Goal: Task Accomplishment & Management: Use online tool/utility

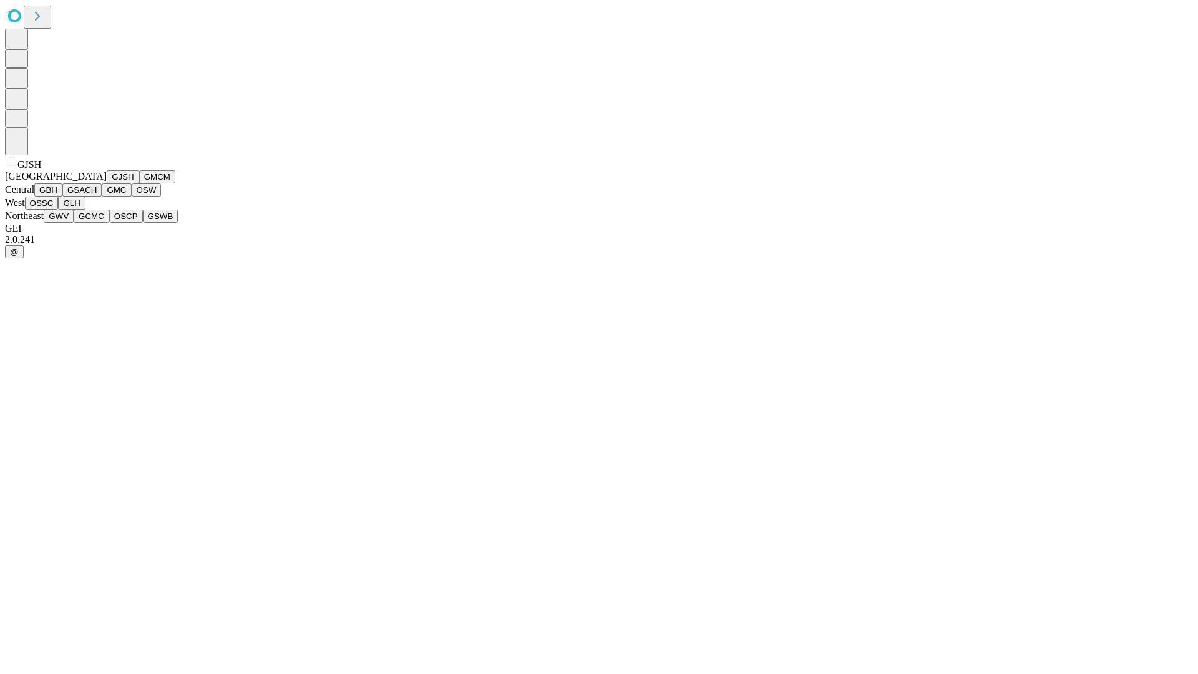
click at [107, 183] on button "GJSH" at bounding box center [123, 176] width 32 height 13
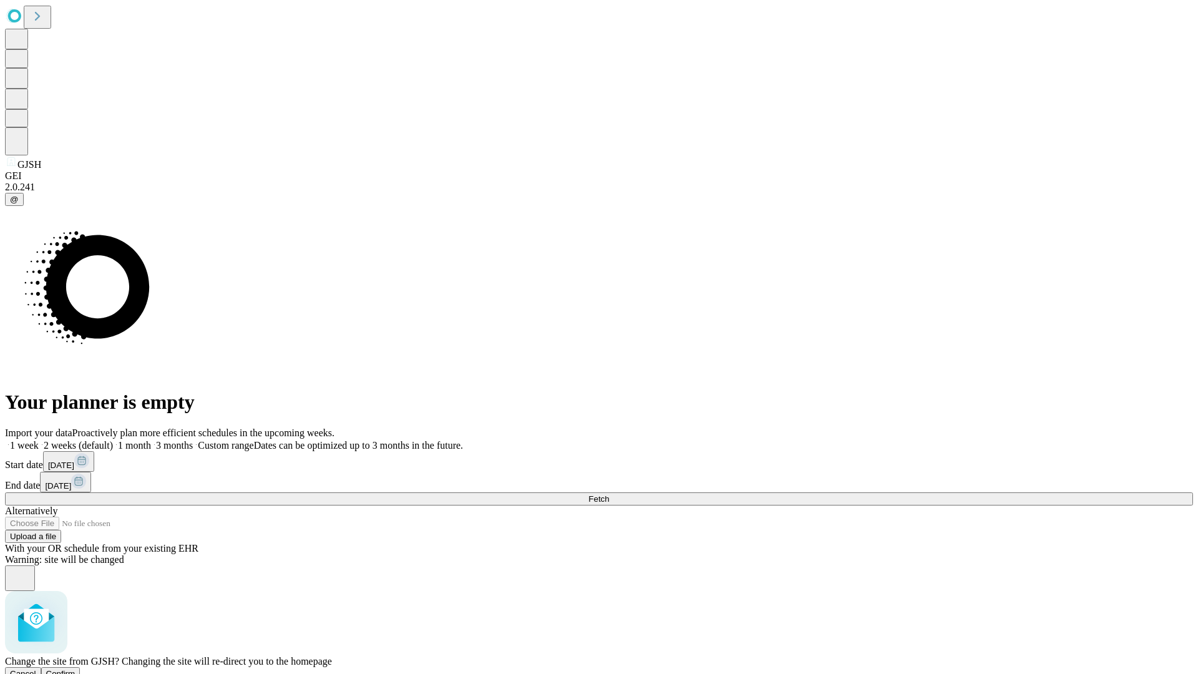
click at [76, 669] on span "Confirm" at bounding box center [60, 673] width 29 height 9
click at [151, 440] on label "1 month" at bounding box center [132, 445] width 38 height 11
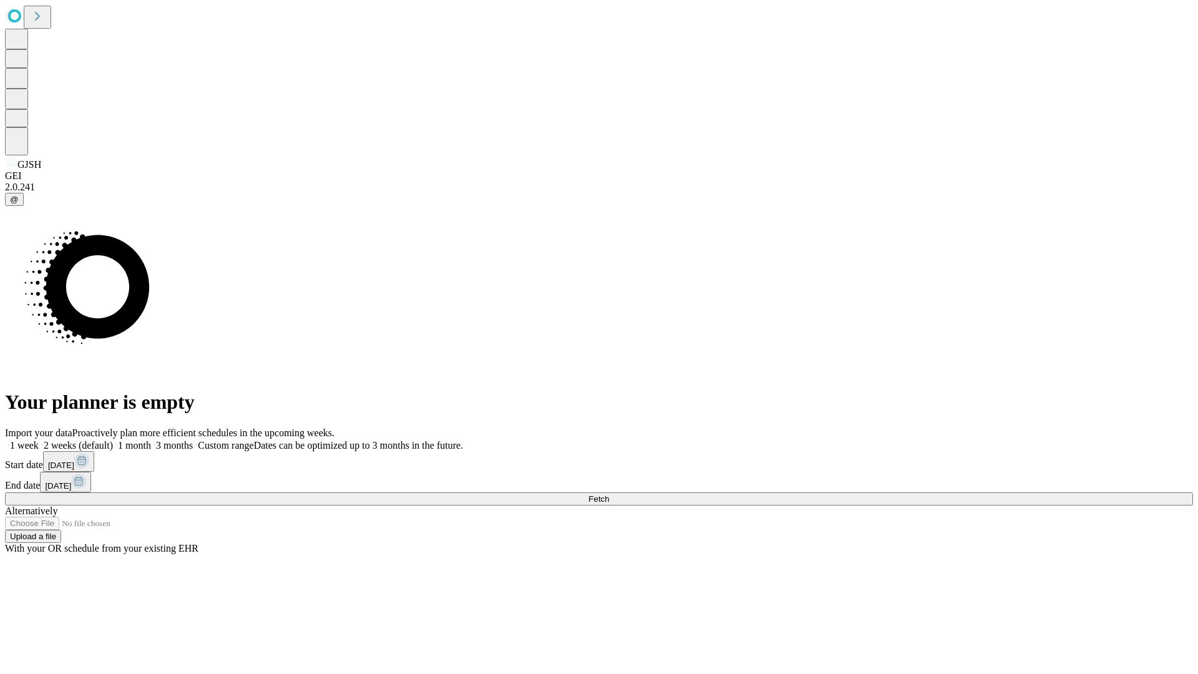
click at [609, 494] on span "Fetch" at bounding box center [599, 498] width 21 height 9
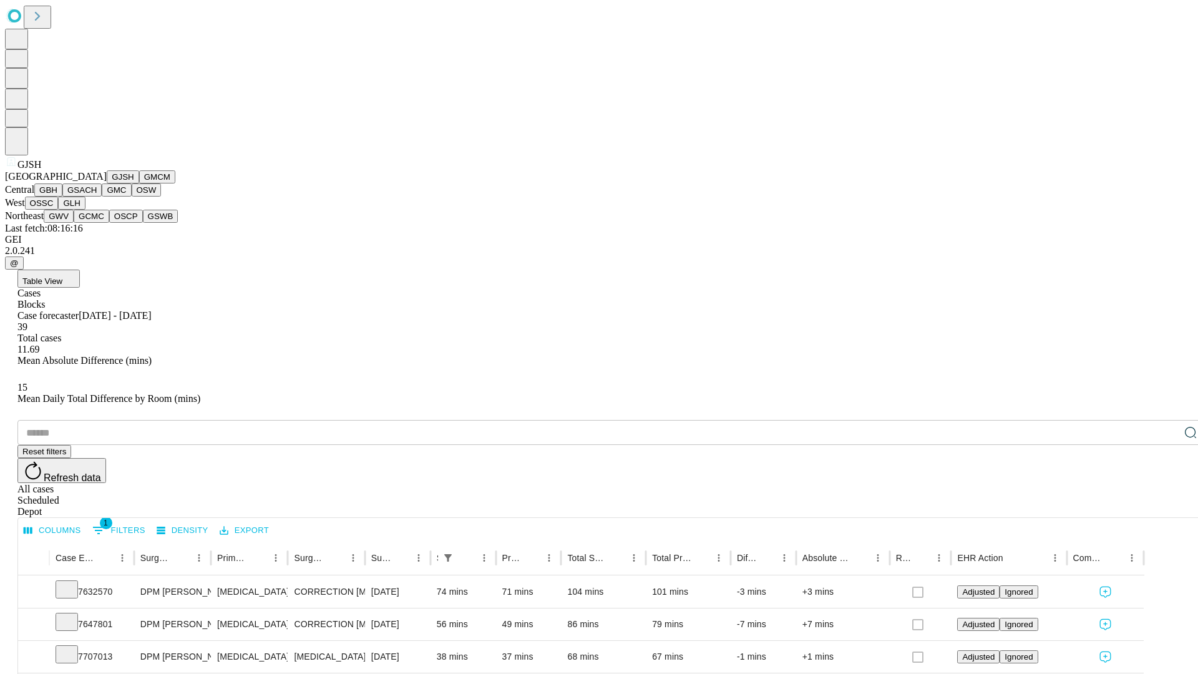
click at [139, 183] on button "GMCM" at bounding box center [157, 176] width 36 height 13
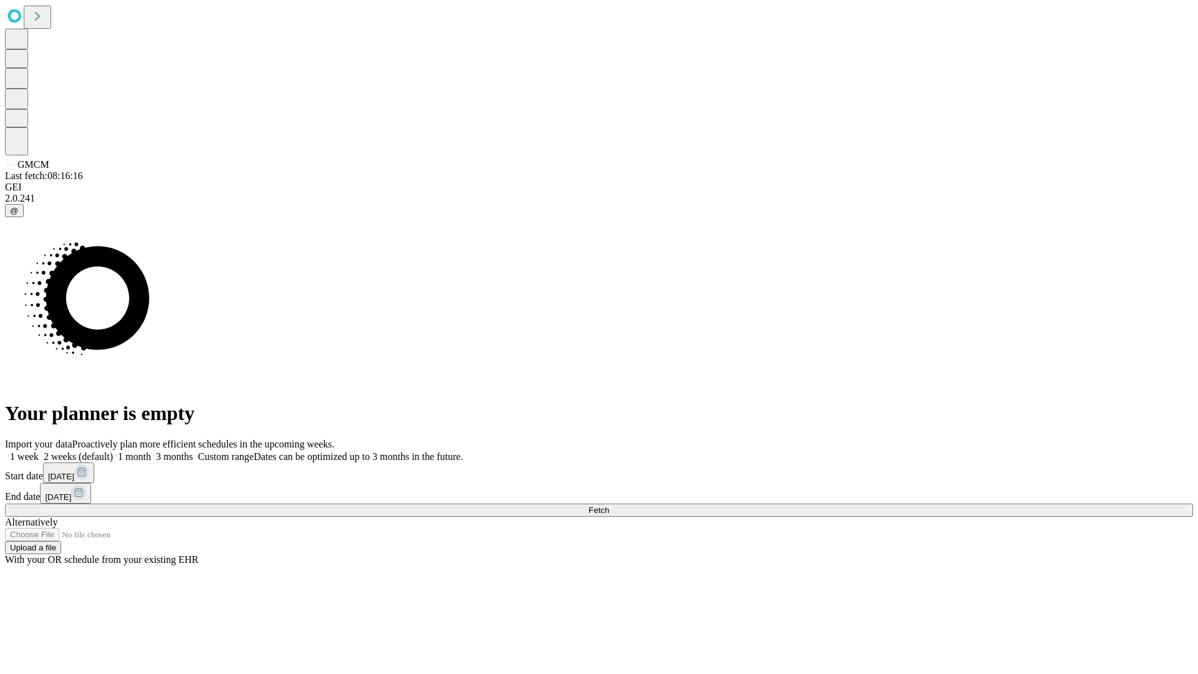
click at [151, 451] on label "1 month" at bounding box center [132, 456] width 38 height 11
click at [609, 506] on span "Fetch" at bounding box center [599, 510] width 21 height 9
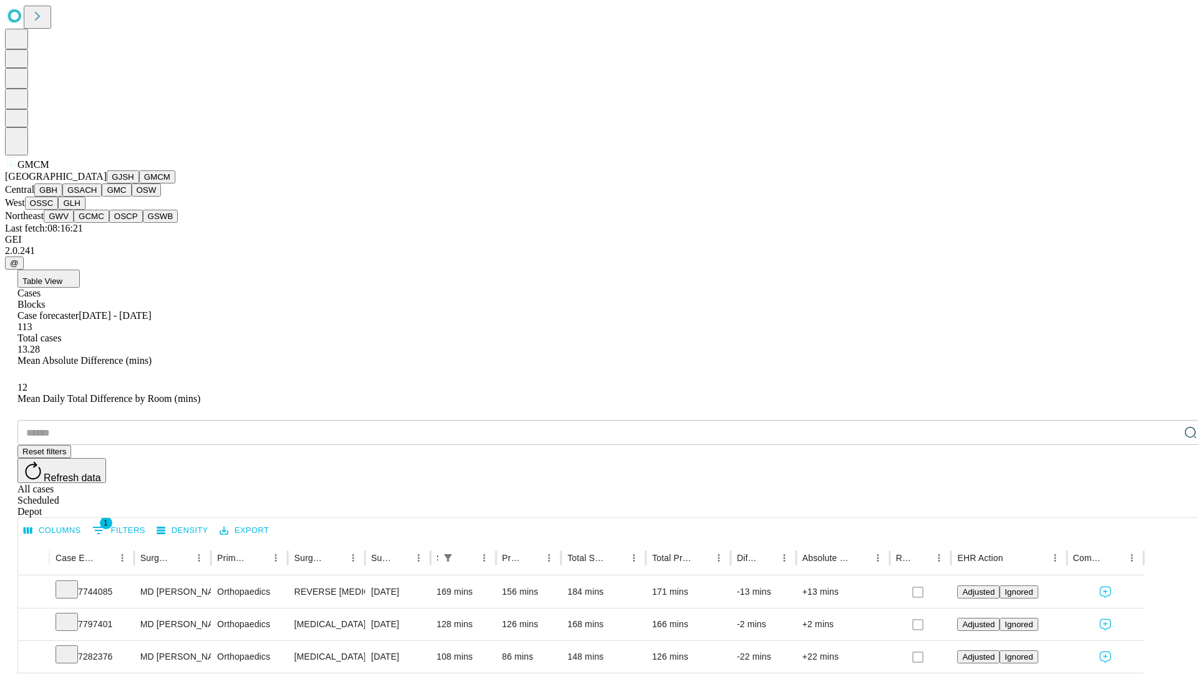
click at [62, 197] on button "GBH" at bounding box center [48, 189] width 28 height 13
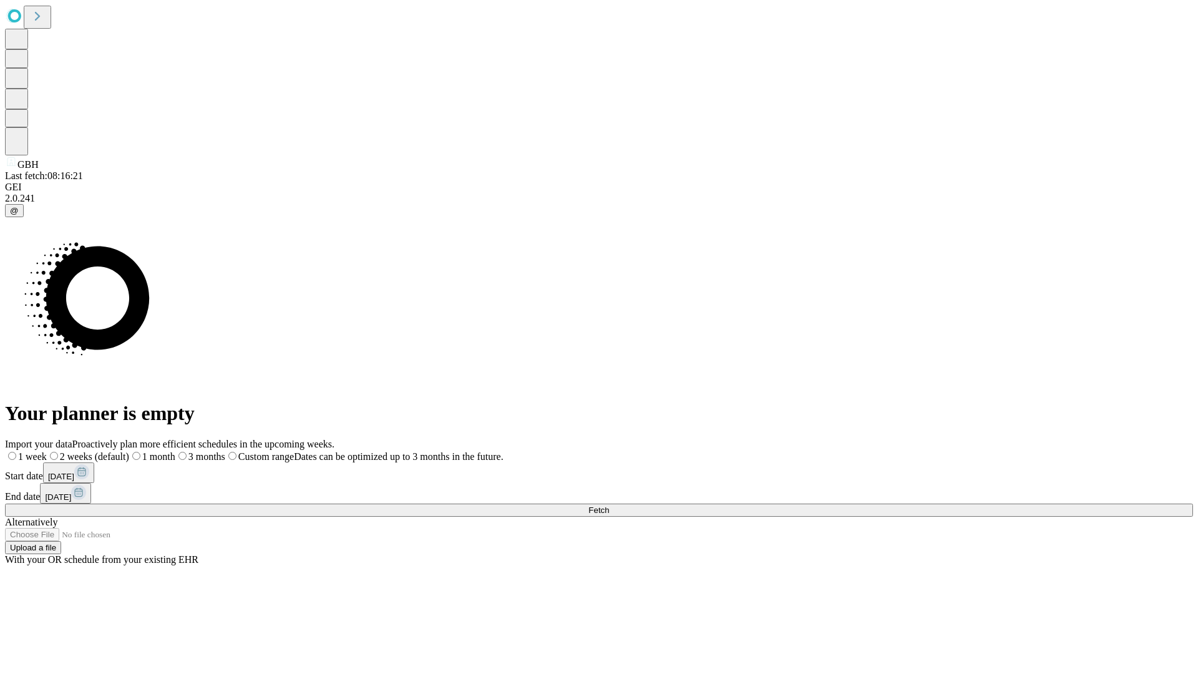
click at [175, 451] on label "1 month" at bounding box center [152, 456] width 46 height 11
click at [609, 506] on span "Fetch" at bounding box center [599, 510] width 21 height 9
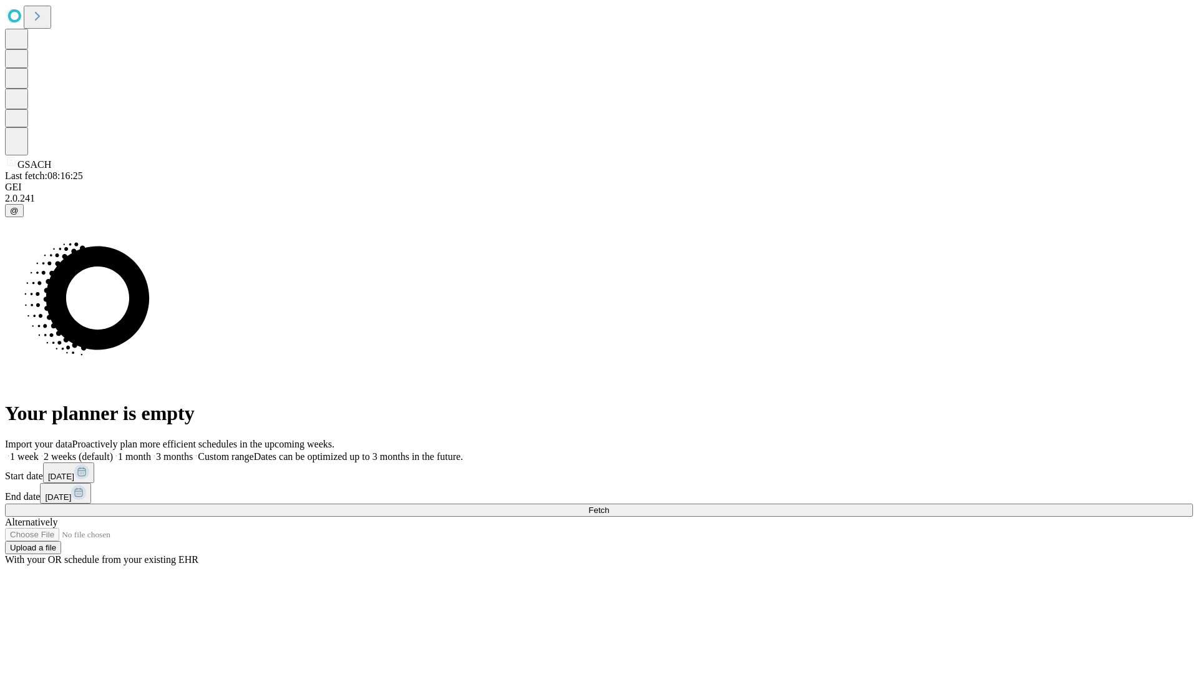
click at [151, 451] on label "1 month" at bounding box center [132, 456] width 38 height 11
click at [609, 506] on span "Fetch" at bounding box center [599, 510] width 21 height 9
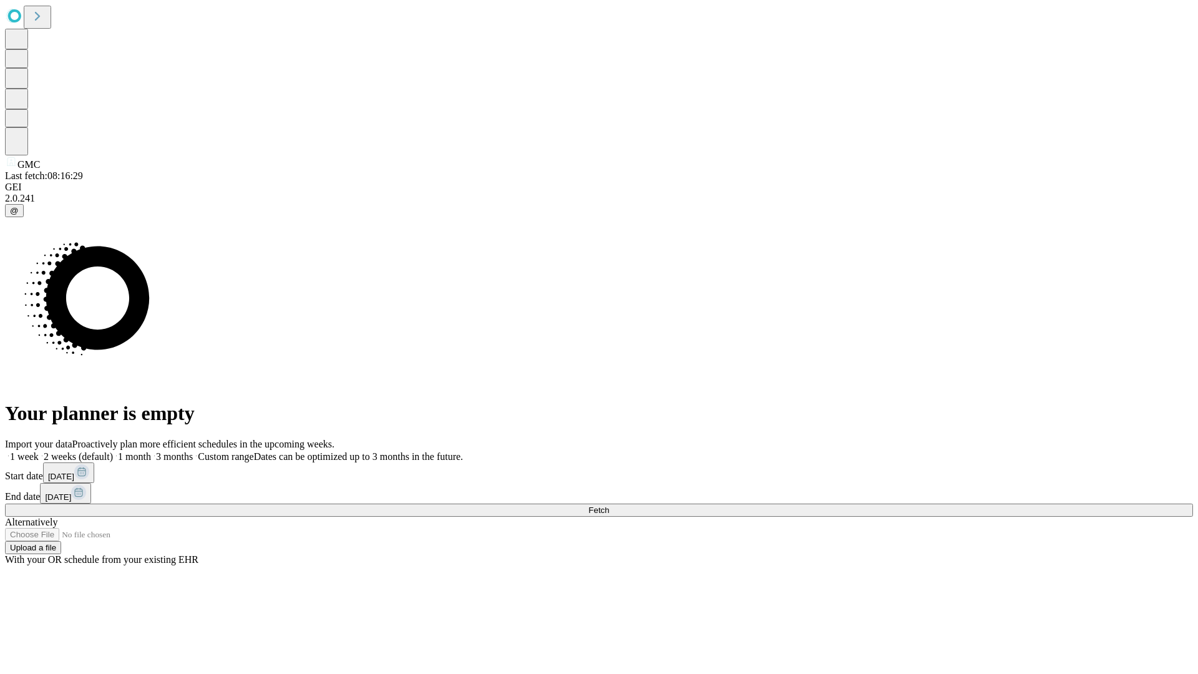
click at [151, 451] on label "1 month" at bounding box center [132, 456] width 38 height 11
click at [609, 506] on span "Fetch" at bounding box center [599, 510] width 21 height 9
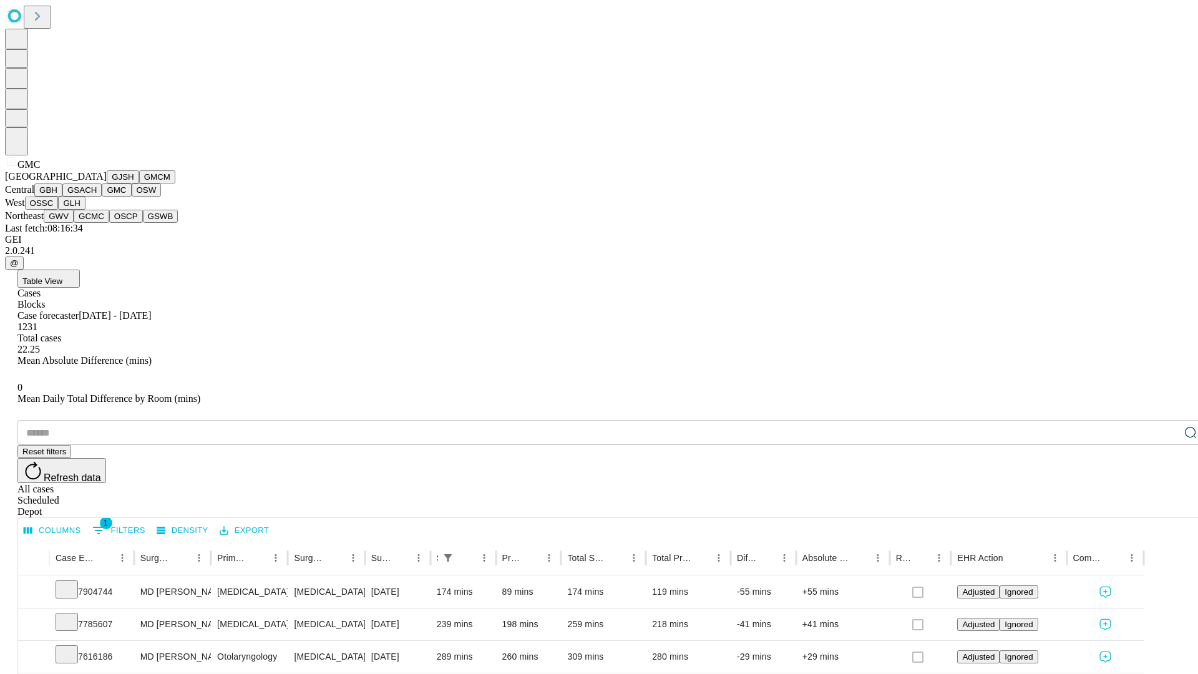
click at [132, 197] on button "OSW" at bounding box center [147, 189] width 30 height 13
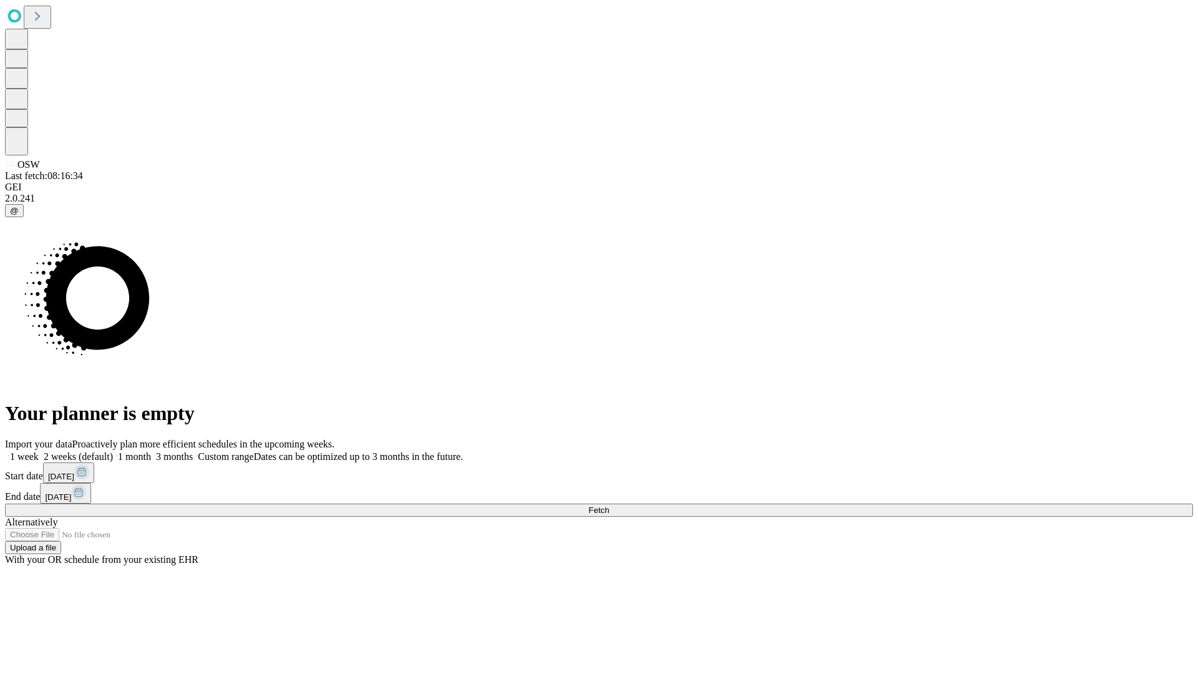
click at [151, 451] on label "1 month" at bounding box center [132, 456] width 38 height 11
click at [609, 506] on span "Fetch" at bounding box center [599, 510] width 21 height 9
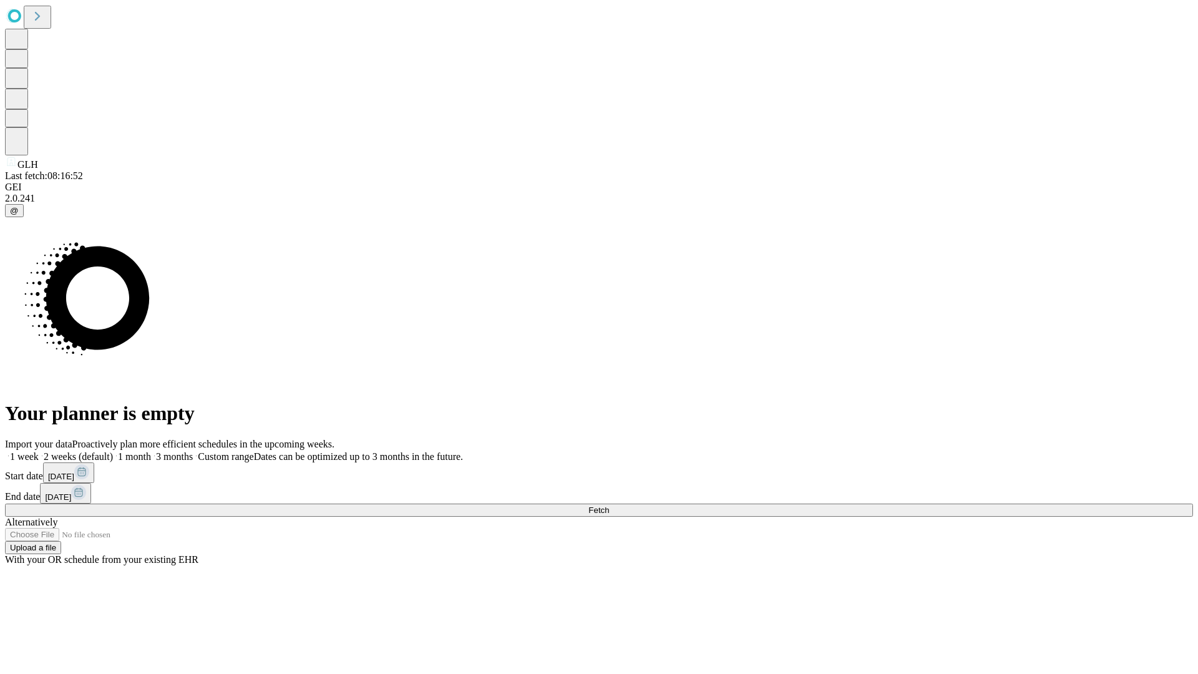
click at [151, 451] on label "1 month" at bounding box center [132, 456] width 38 height 11
click at [609, 506] on span "Fetch" at bounding box center [599, 510] width 21 height 9
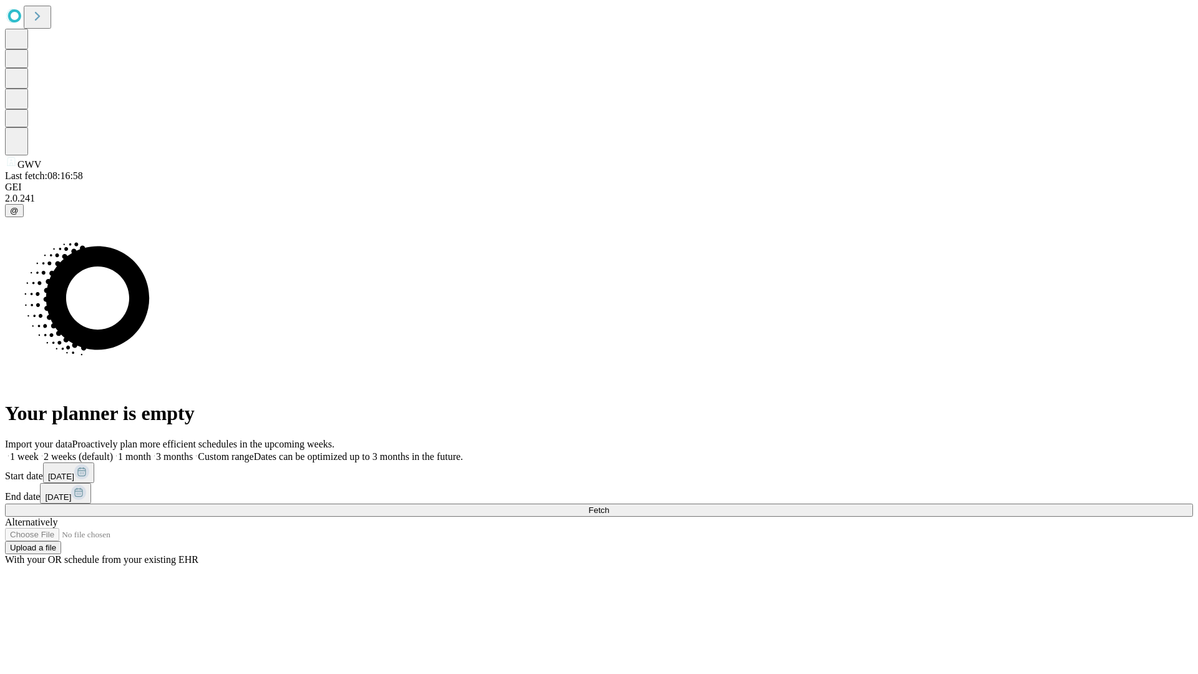
click at [151, 451] on label "1 month" at bounding box center [132, 456] width 38 height 11
click at [609, 506] on span "Fetch" at bounding box center [599, 510] width 21 height 9
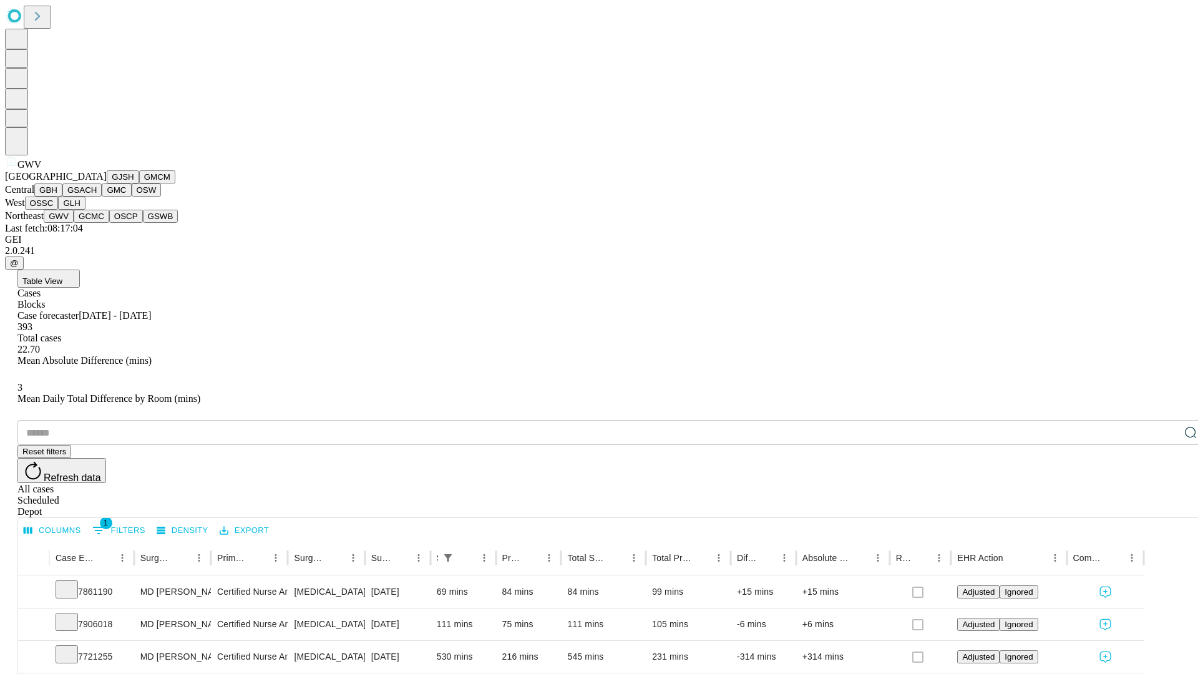
click at [97, 223] on button "GCMC" at bounding box center [92, 216] width 36 height 13
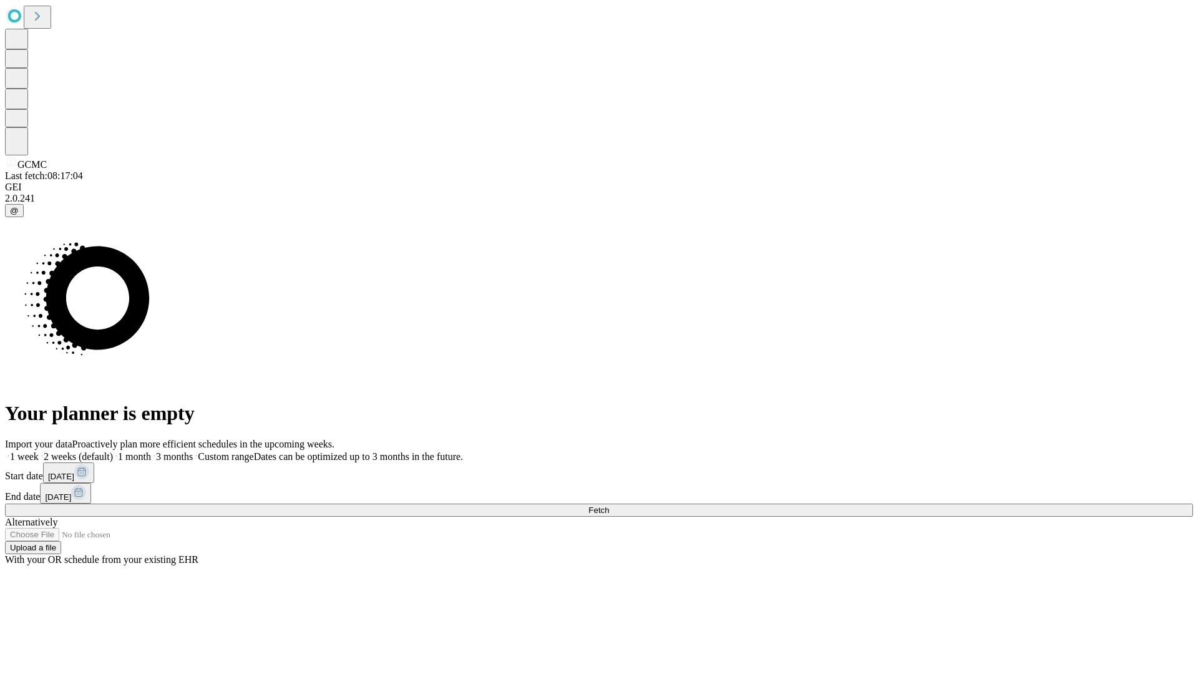
click at [151, 451] on label "1 month" at bounding box center [132, 456] width 38 height 11
click at [609, 506] on span "Fetch" at bounding box center [599, 510] width 21 height 9
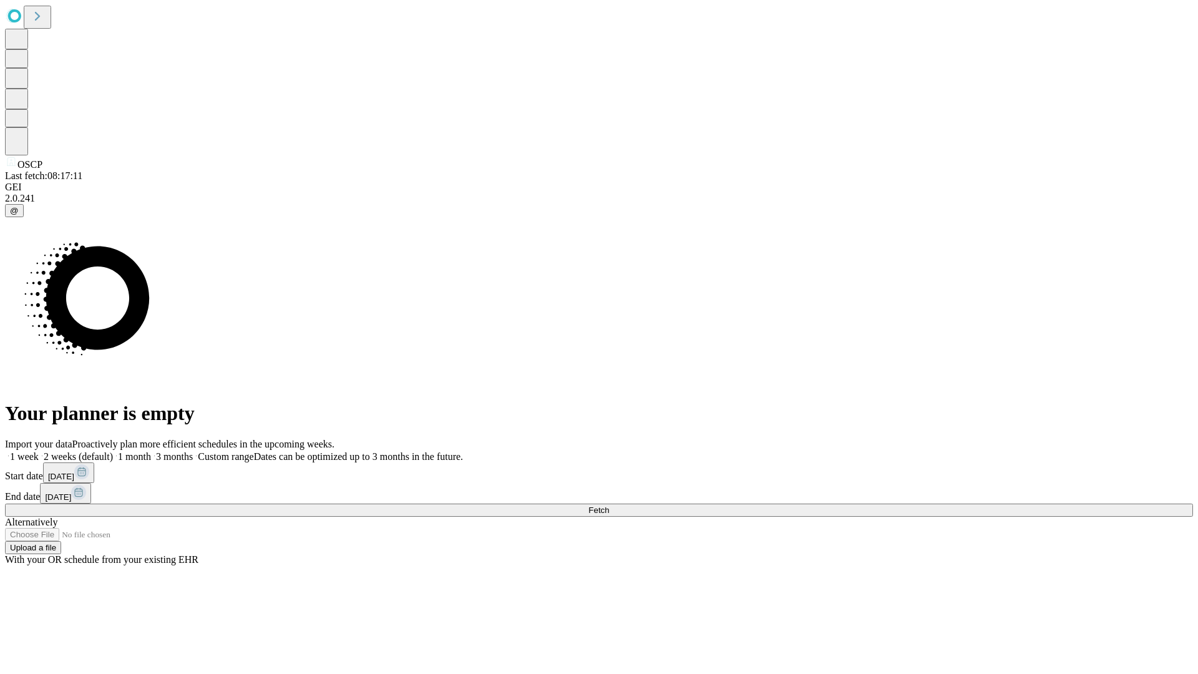
click at [609, 506] on span "Fetch" at bounding box center [599, 510] width 21 height 9
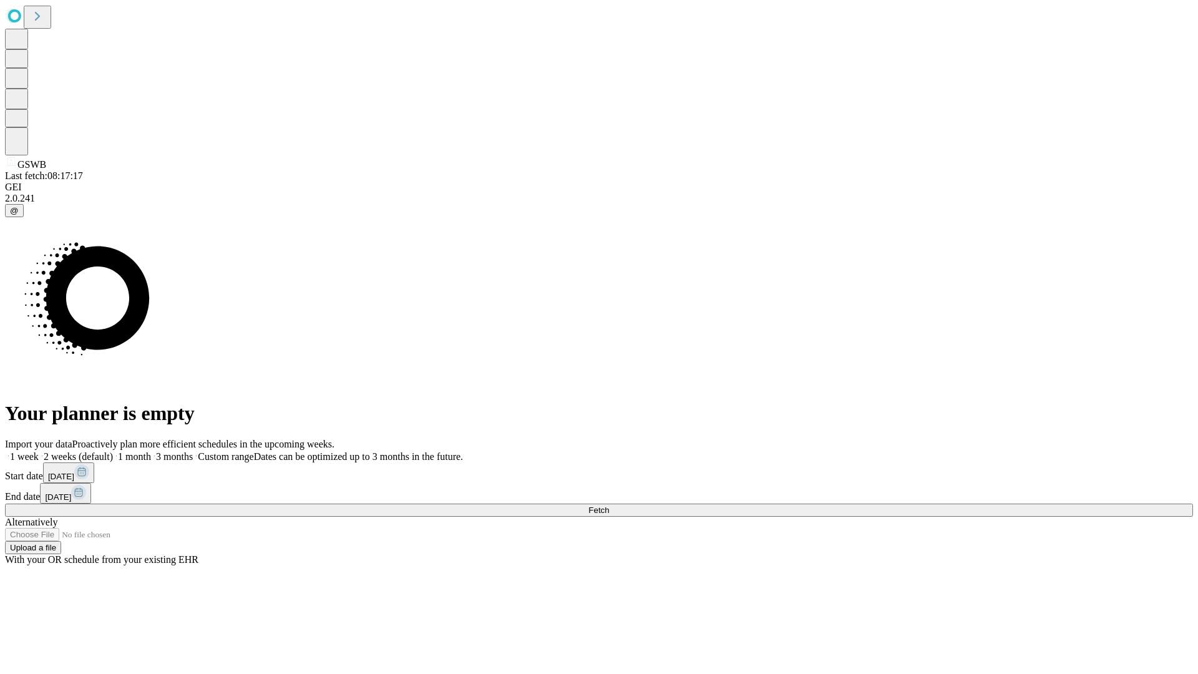
click at [151, 451] on label "1 month" at bounding box center [132, 456] width 38 height 11
click at [609, 506] on span "Fetch" at bounding box center [599, 510] width 21 height 9
